Goal: Check status: Check status

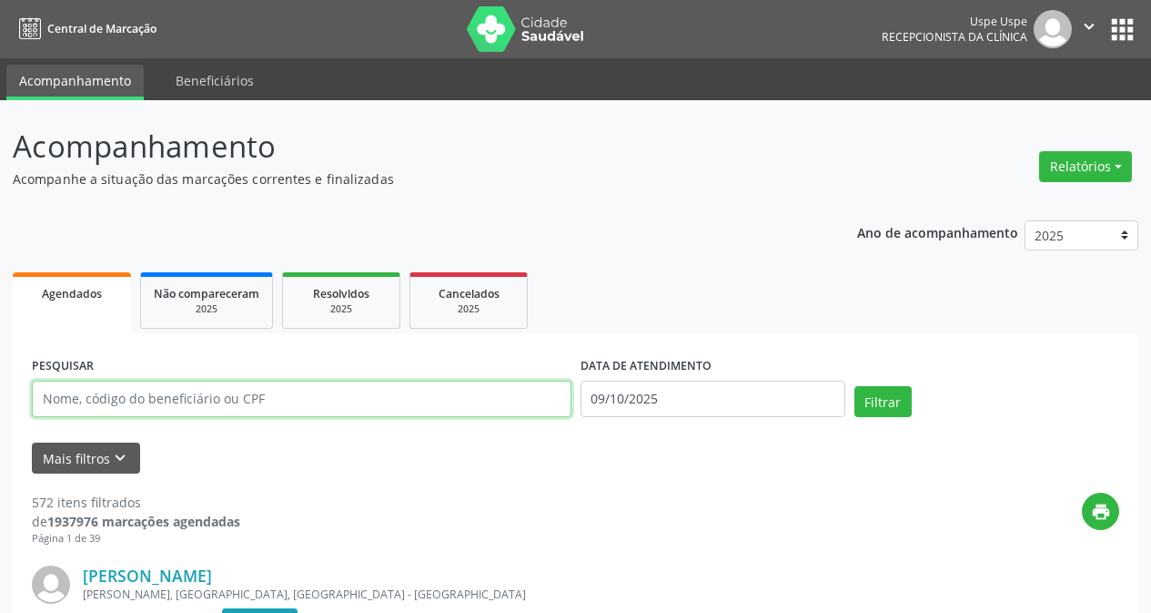
click at [199, 394] on input "text" at bounding box center [302, 398] width 540 height 36
type input "31236847"
click at [196, 399] on input "31236847" at bounding box center [302, 398] width 540 height 36
click at [99, 400] on input "31236847" at bounding box center [302, 398] width 540 height 36
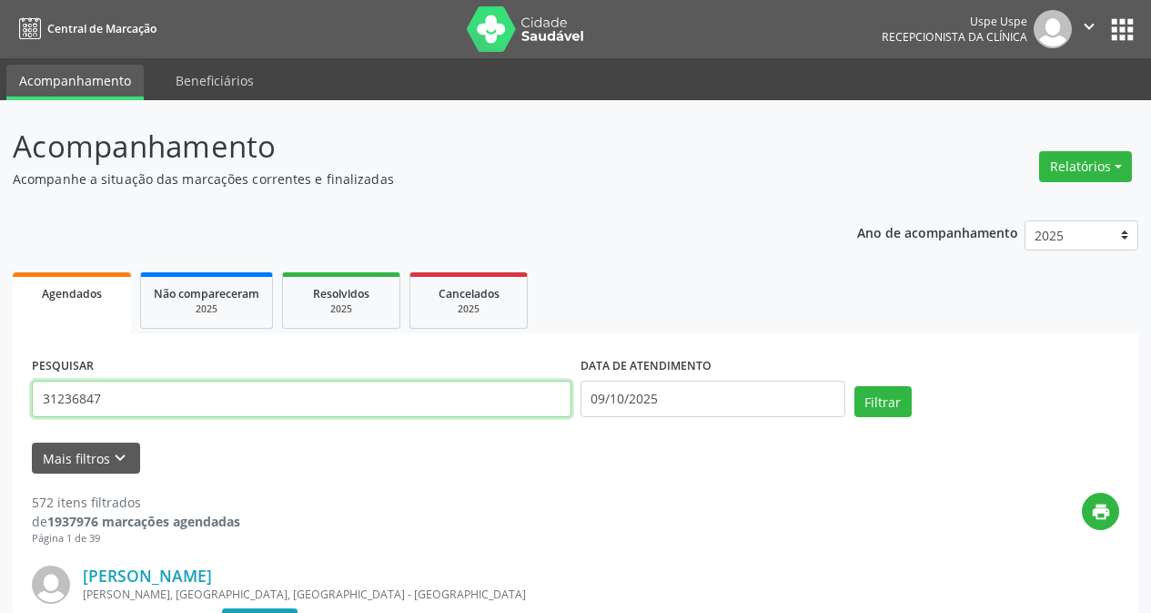
click at [99, 400] on input "31236847" at bounding box center [302, 398] width 540 height 36
click at [95, 400] on input "text" at bounding box center [302, 398] width 540 height 36
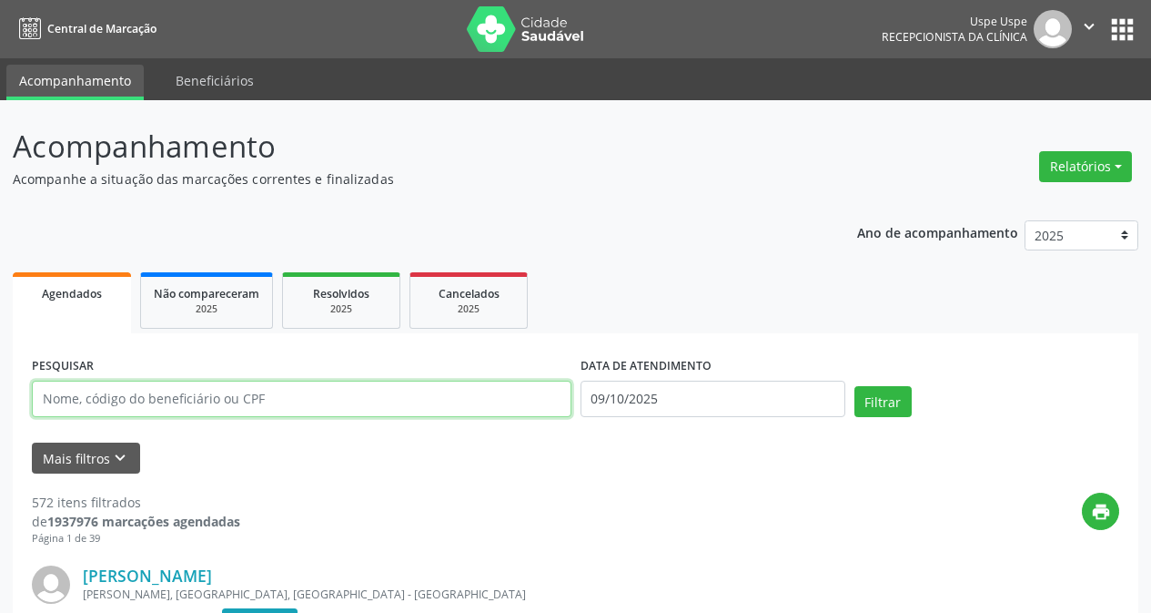
click at [95, 400] on input "text" at bounding box center [302, 398] width 540 height 36
click at [117, 401] on input "text" at bounding box center [302, 398] width 540 height 36
click at [206, 395] on input "text" at bounding box center [302, 398] width 540 height 36
type input "2"
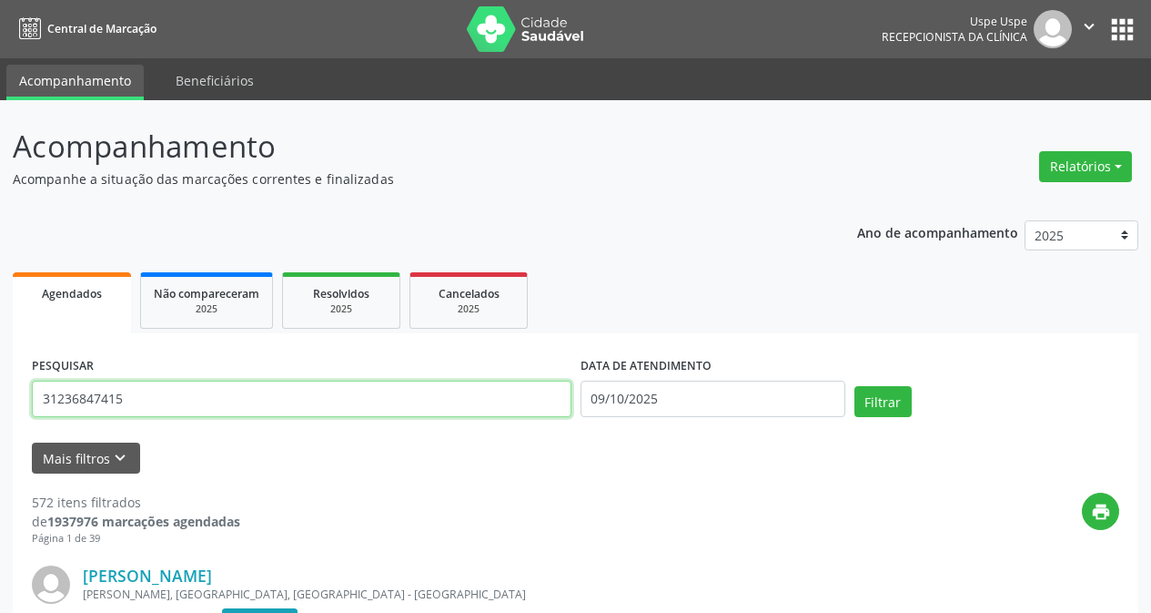
type input "31236847415"
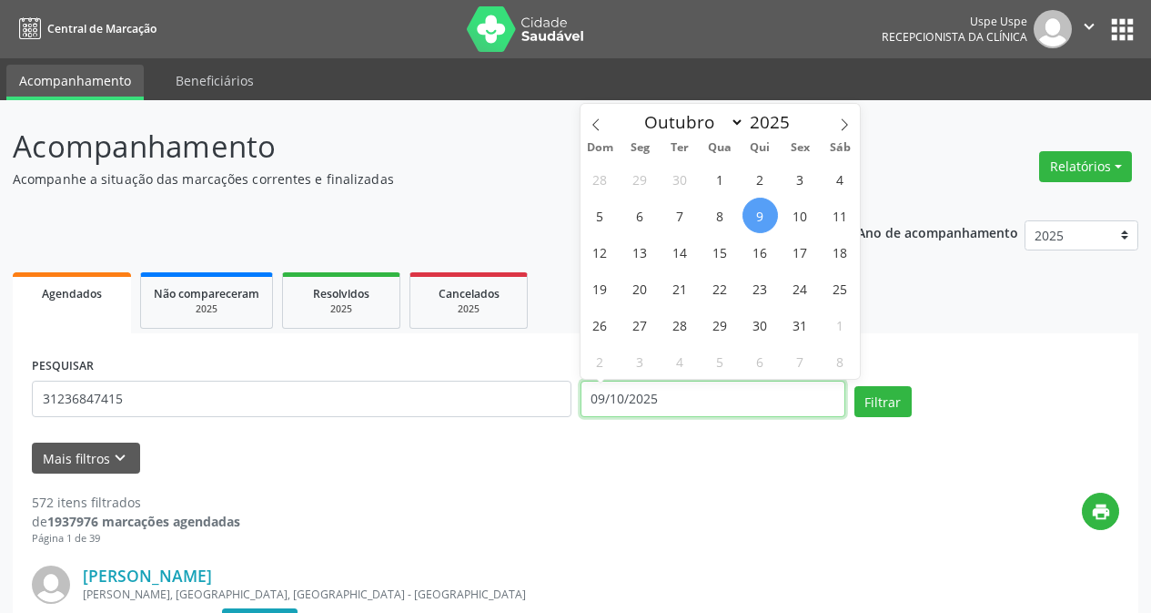
click at [601, 403] on input "09/10/2025" at bounding box center [713, 398] width 265 height 36
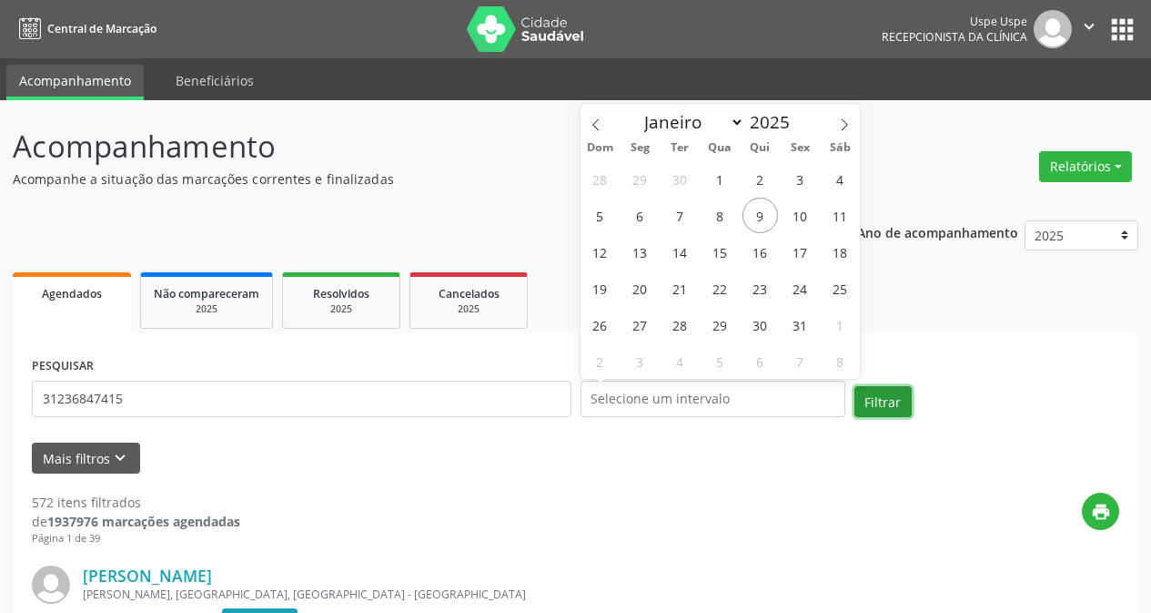
click at [874, 412] on button "Filtrar" at bounding box center [883, 401] width 57 height 31
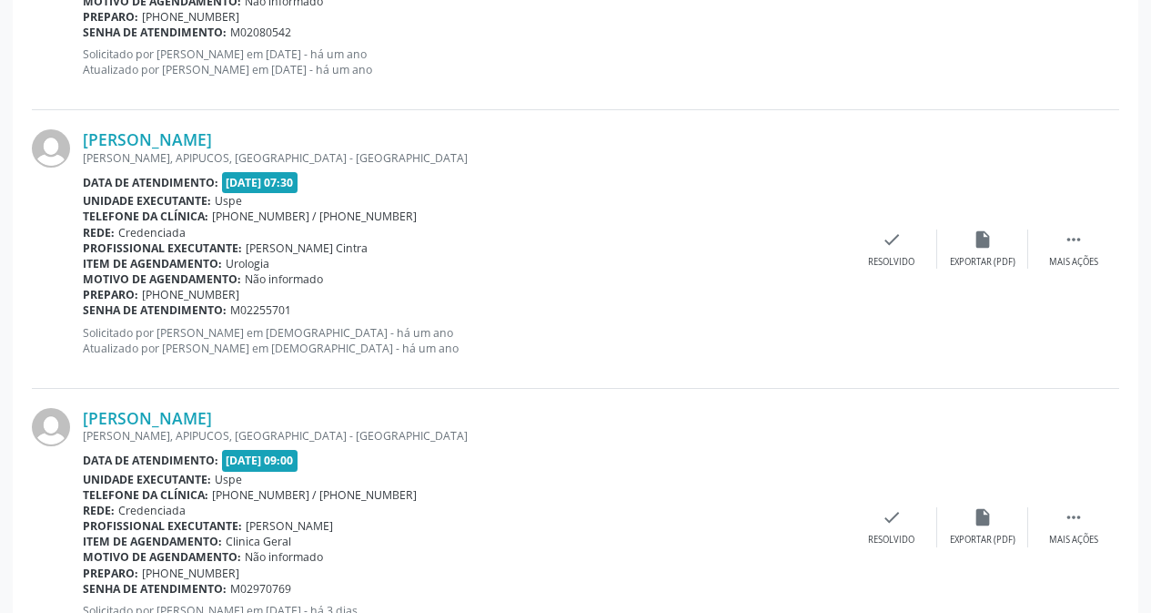
scroll to position [2744, 0]
